Goal: Check status: Check status

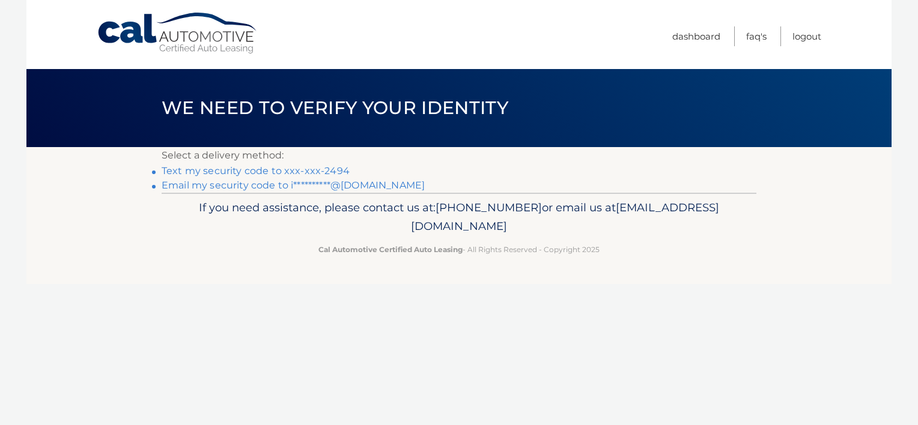
click at [246, 170] on link "Text my security code to xxx-xxx-2494" at bounding box center [256, 170] width 188 height 11
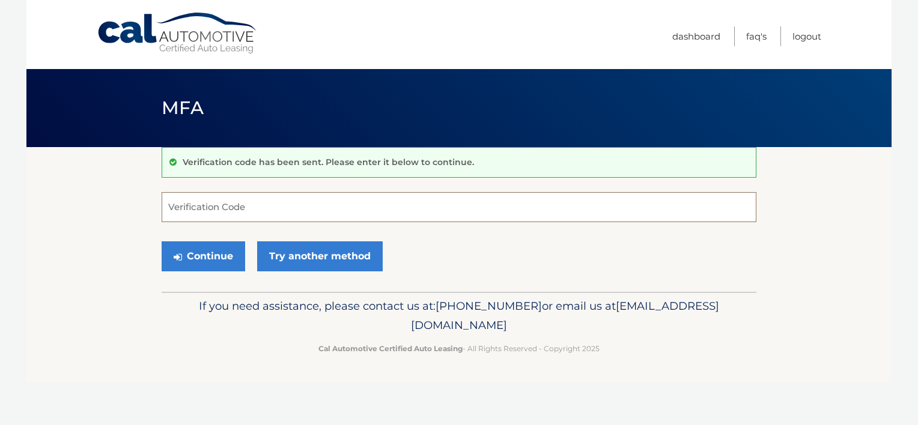
click at [184, 213] on input "Verification Code" at bounding box center [459, 207] width 595 height 30
type input "149401"
click at [208, 262] on button "Continue" at bounding box center [203, 256] width 83 height 30
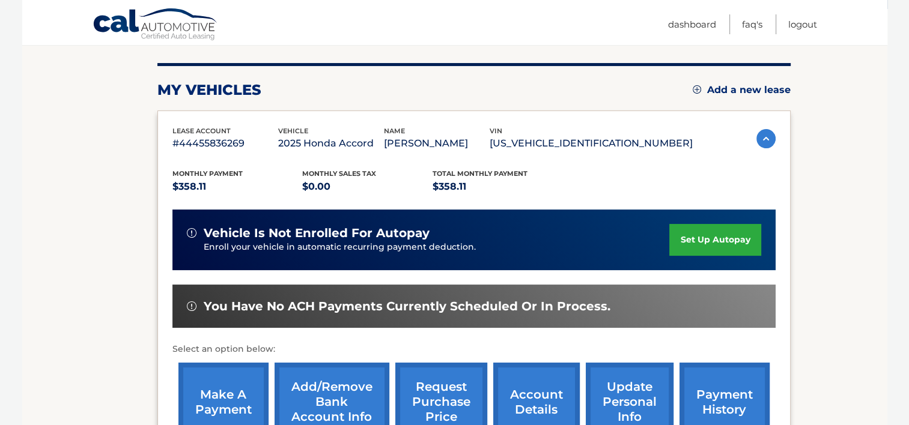
scroll to position [180, 0]
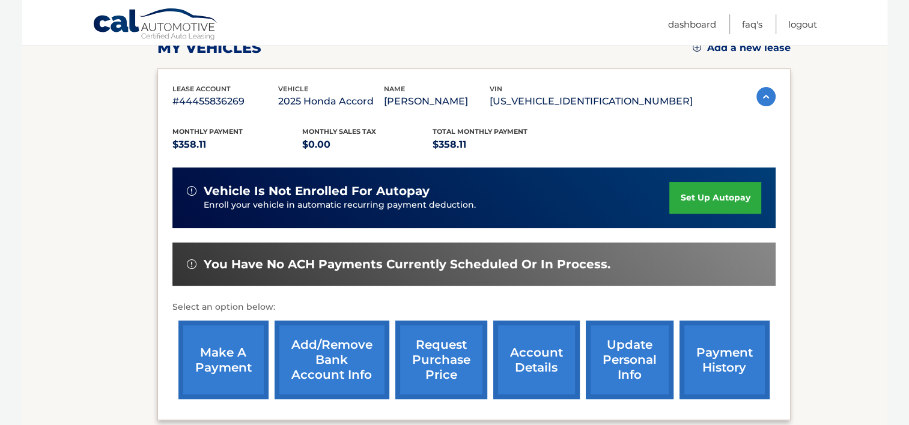
click at [712, 366] on link "payment history" at bounding box center [724, 360] width 90 height 79
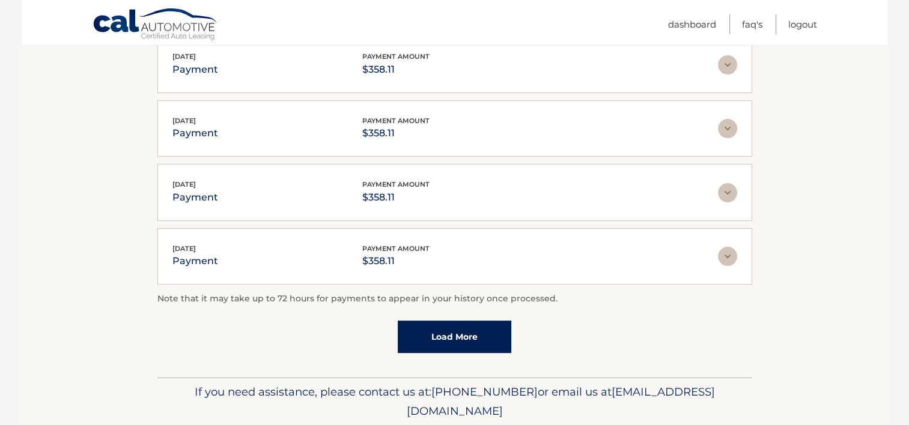
scroll to position [300, 0]
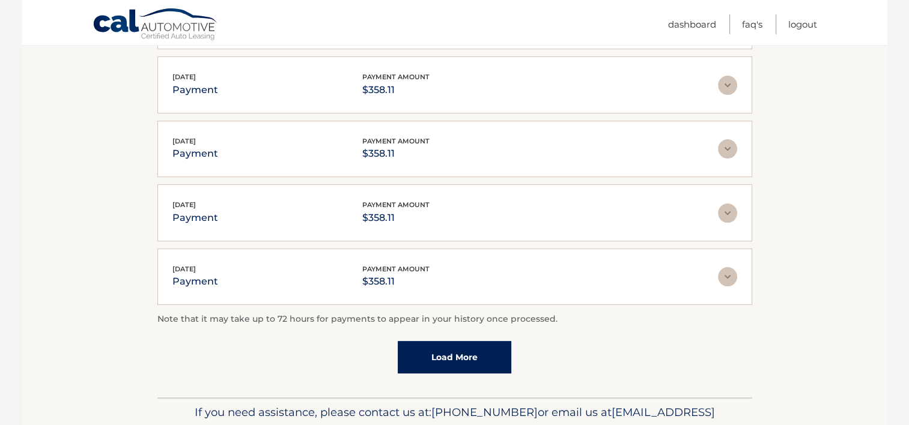
click at [412, 360] on link "Load More" at bounding box center [455, 357] width 114 height 32
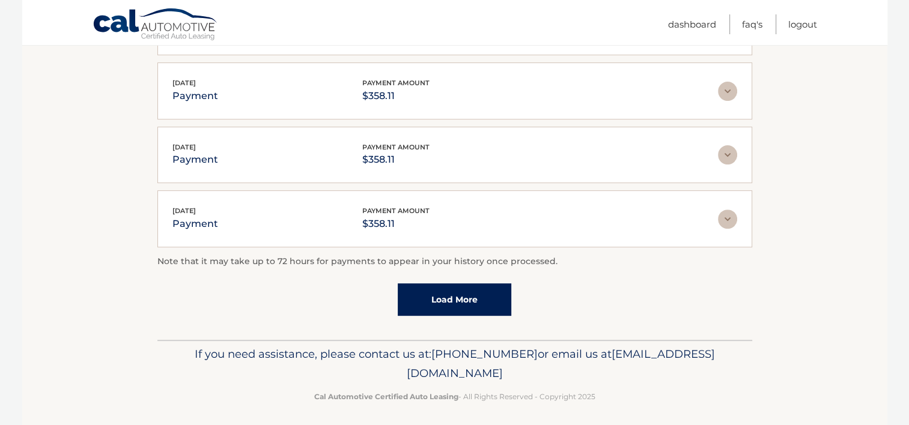
scroll to position [424, 0]
click at [413, 293] on link "Load More" at bounding box center [455, 298] width 114 height 32
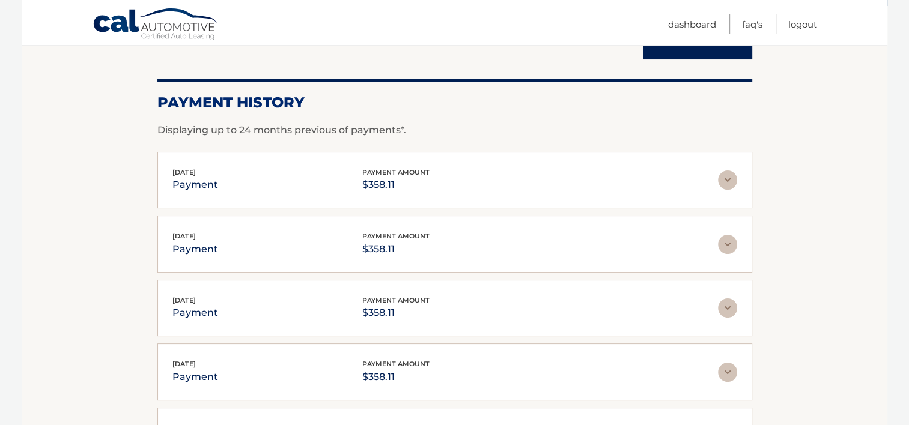
scroll to position [124, 0]
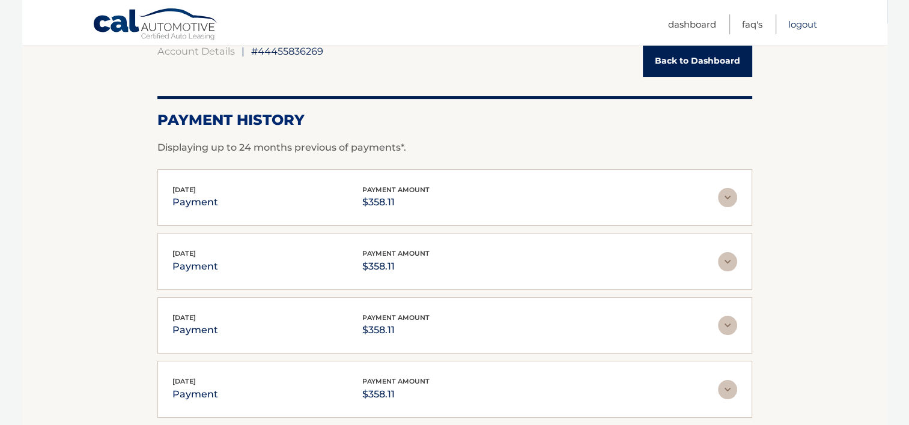
click at [802, 23] on link "Logout" at bounding box center [802, 24] width 29 height 20
